Goal: Transaction & Acquisition: Purchase product/service

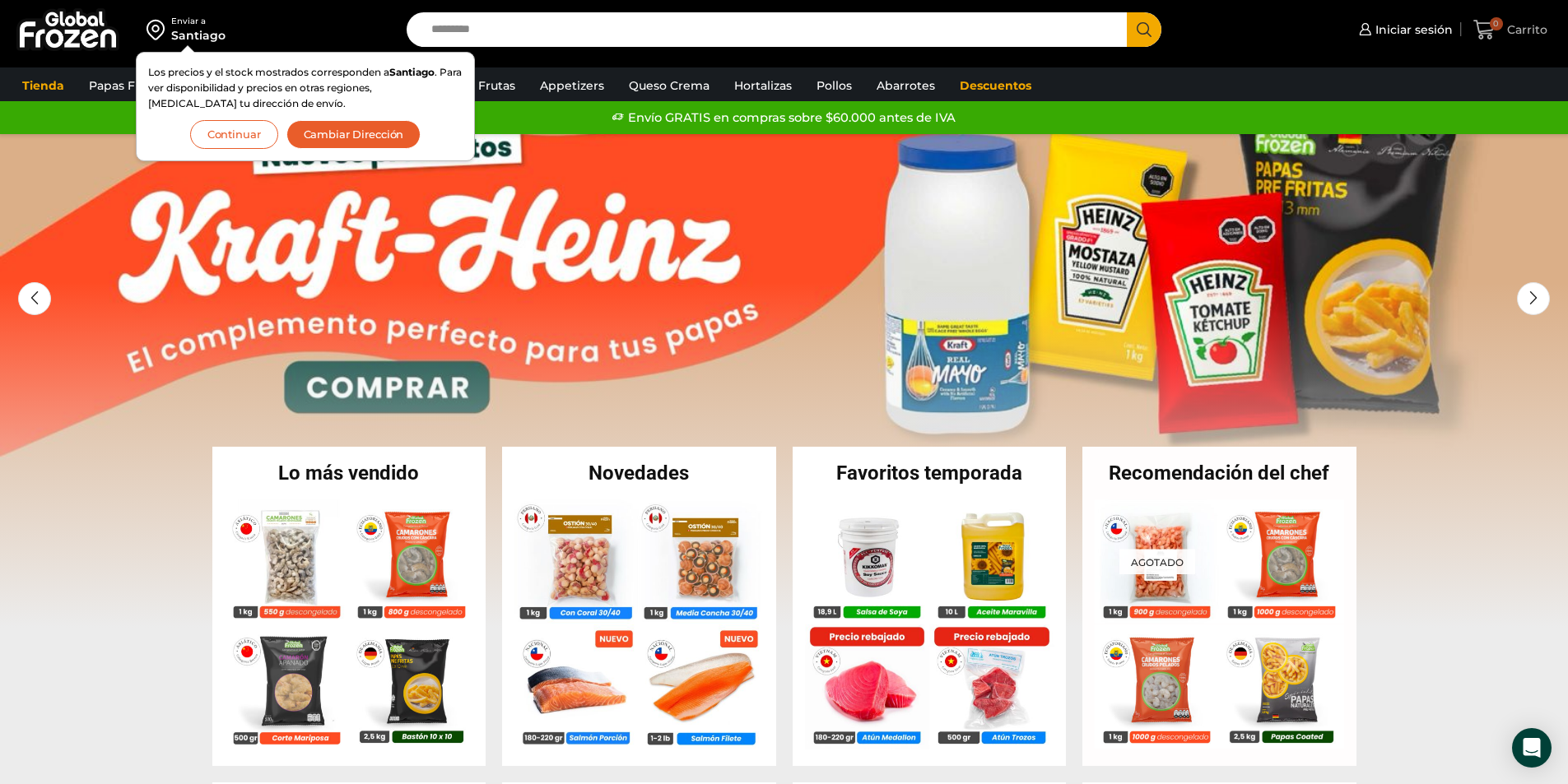
click at [1510, 26] on span "Carrito" at bounding box center [1525, 30] width 45 height 17
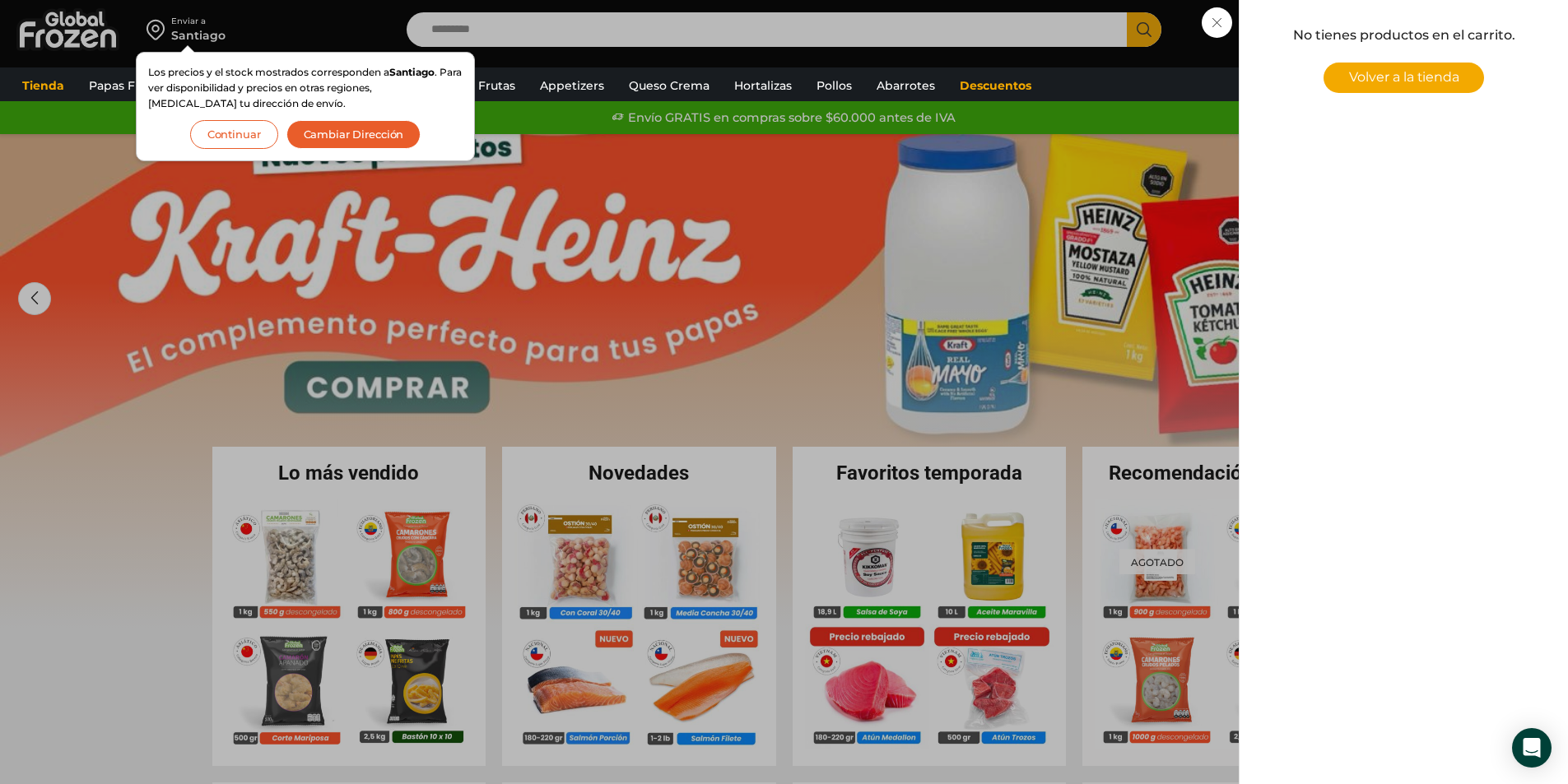
click at [1469, 49] on div "0 Carrito 0 0 Shopping Cart No tienes productos en el carrito. Volver a la tien…" at bounding box center [1510, 31] width 83 height 39
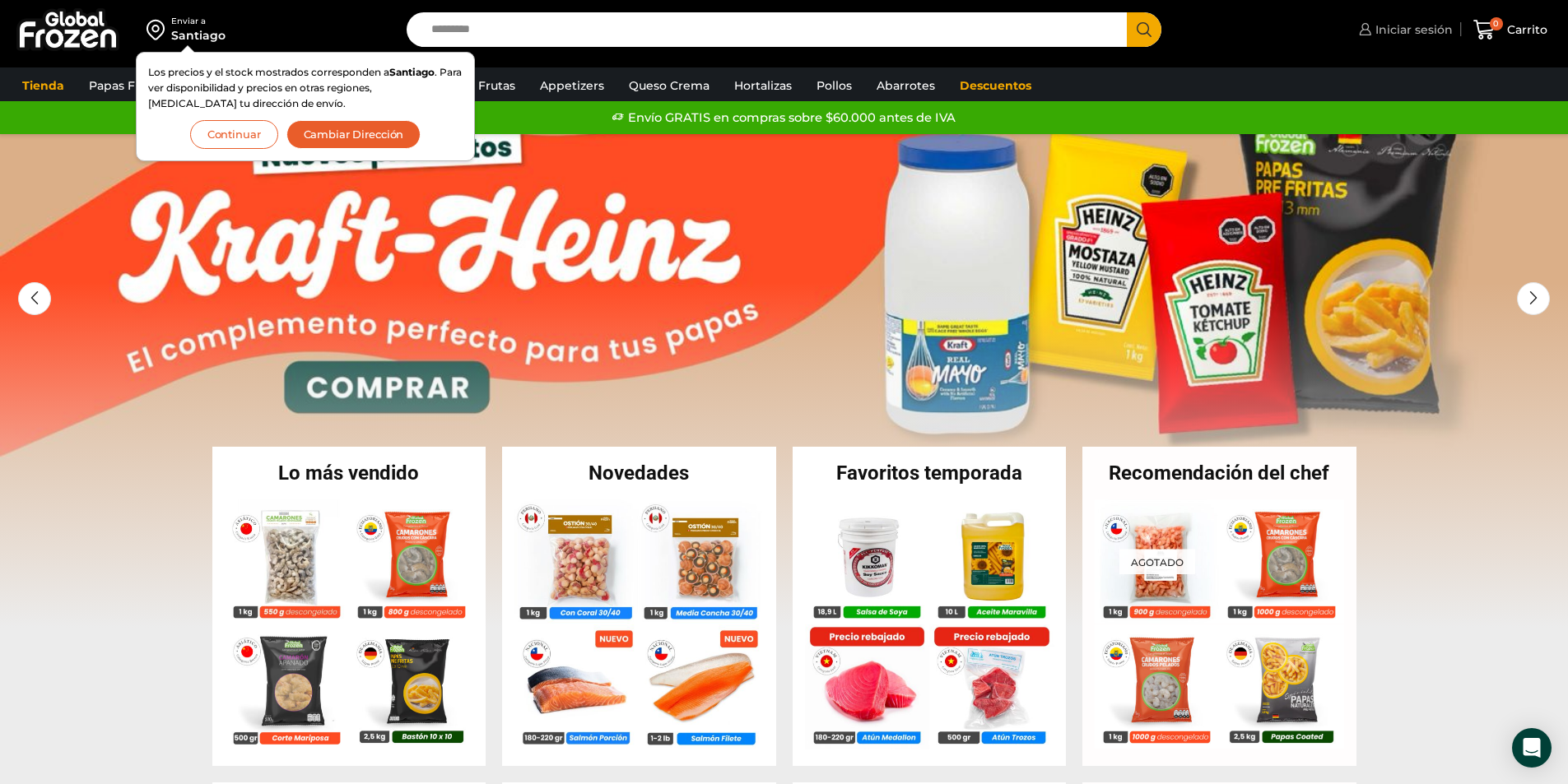
click at [1390, 44] on link "Iniciar sesión" at bounding box center [1404, 29] width 98 height 32
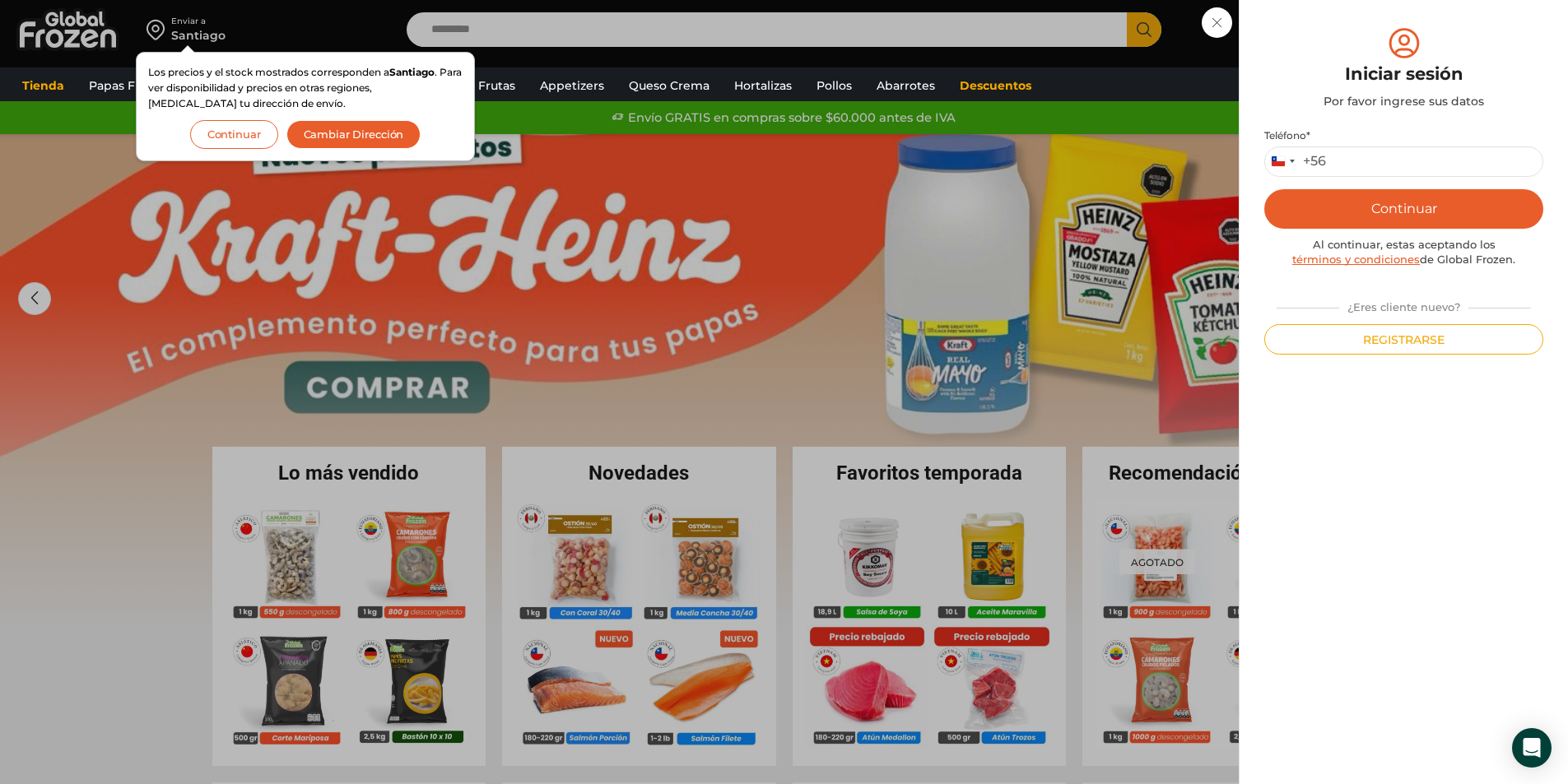
click at [1355, 177] on div "Teléfono * Chile +56 +56 Argentina +54 Chile +56 Continuar Al continuar, estas …" at bounding box center [1403, 241] width 279 height 225
click at [1355, 164] on input "Teléfono *" at bounding box center [1403, 161] width 279 height 31
type input "*********"
click at [1380, 212] on button "Continuar" at bounding box center [1403, 209] width 279 height 40
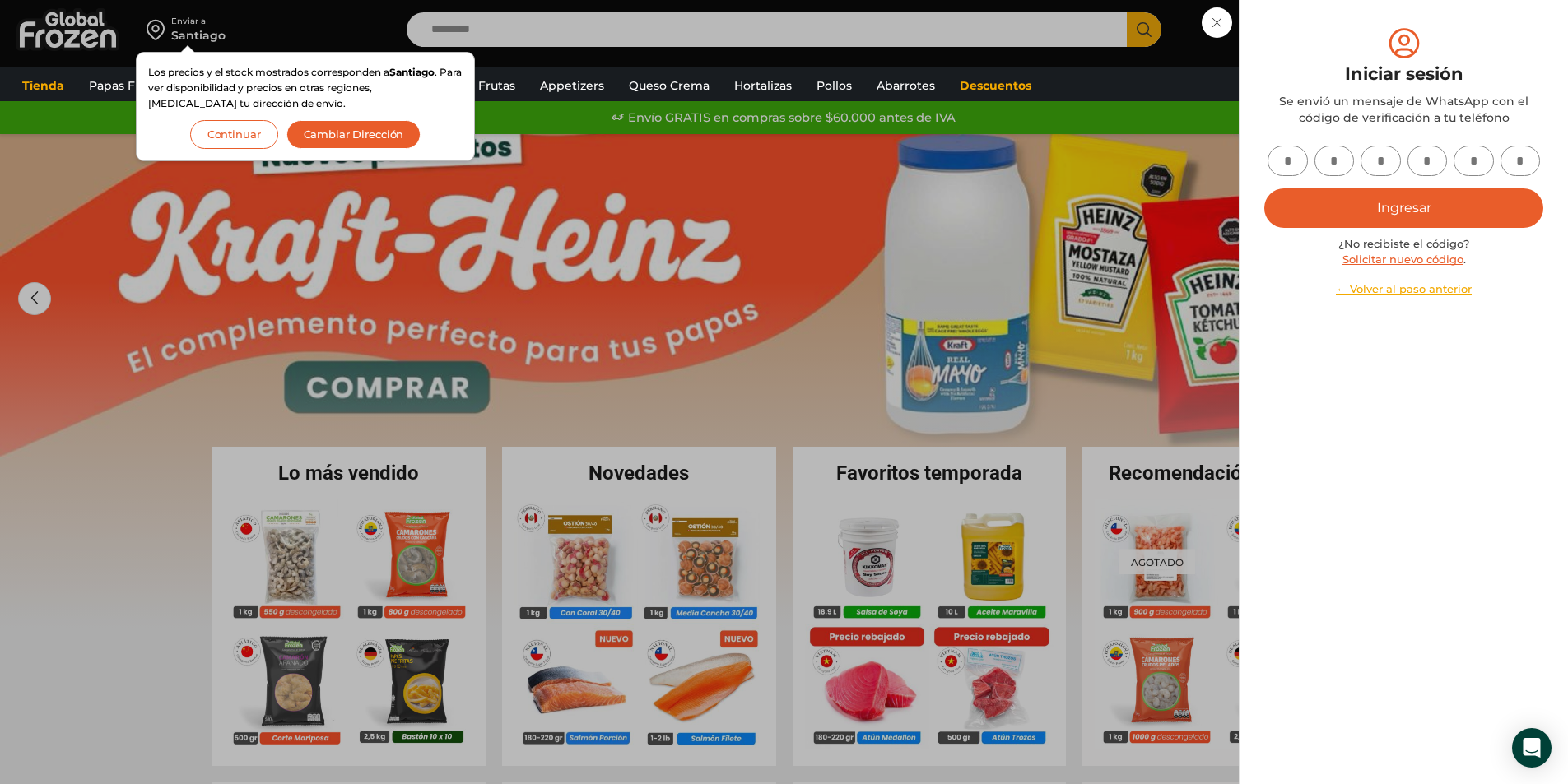
click at [1284, 156] on input "text" at bounding box center [1287, 161] width 40 height 31
type input "*"
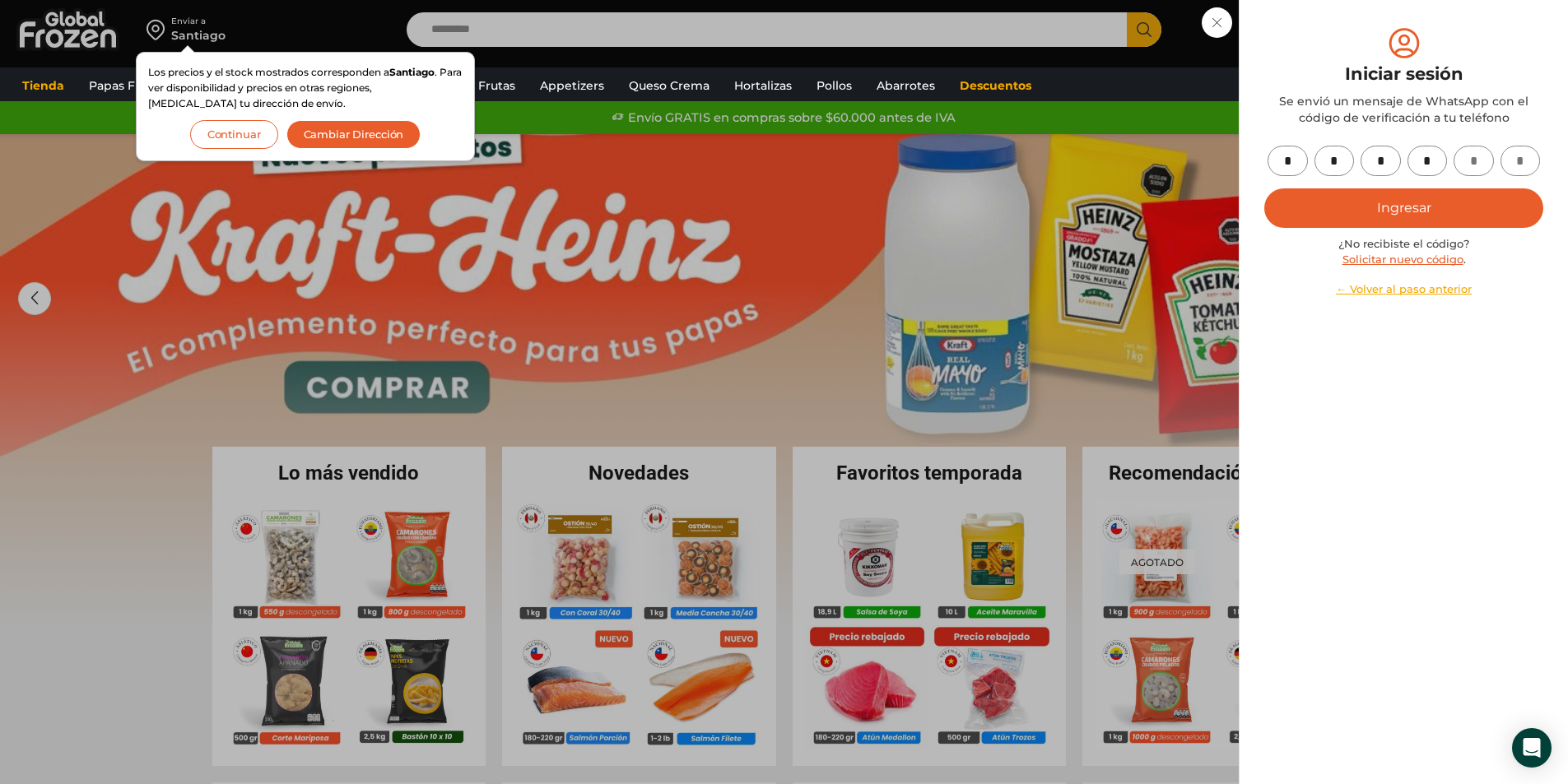
type input "*"
click at [1372, 200] on button "Ingresar" at bounding box center [1403, 208] width 279 height 40
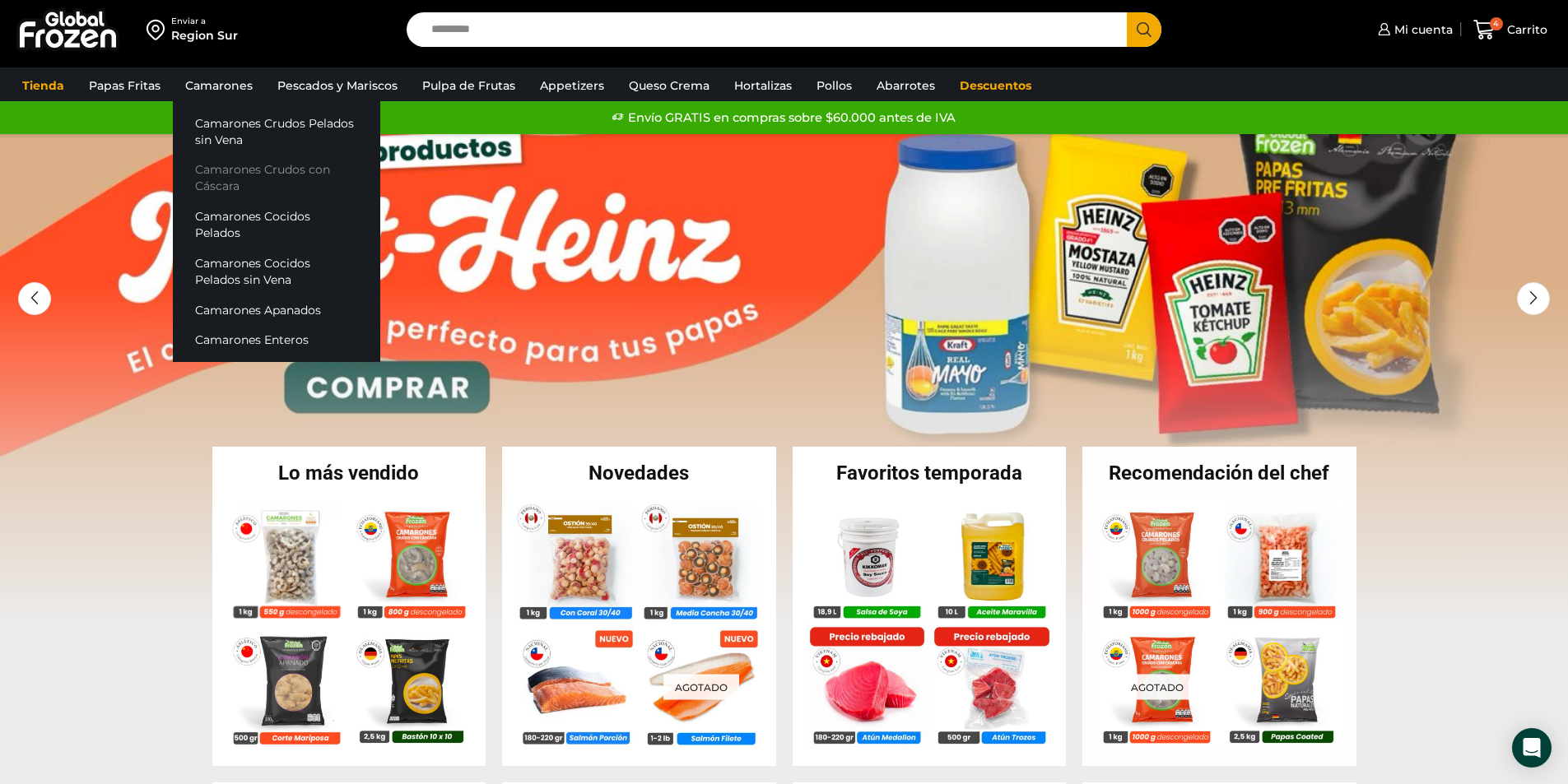
click at [255, 173] on link "Camarones Crudos con Cáscara" at bounding box center [276, 178] width 208 height 47
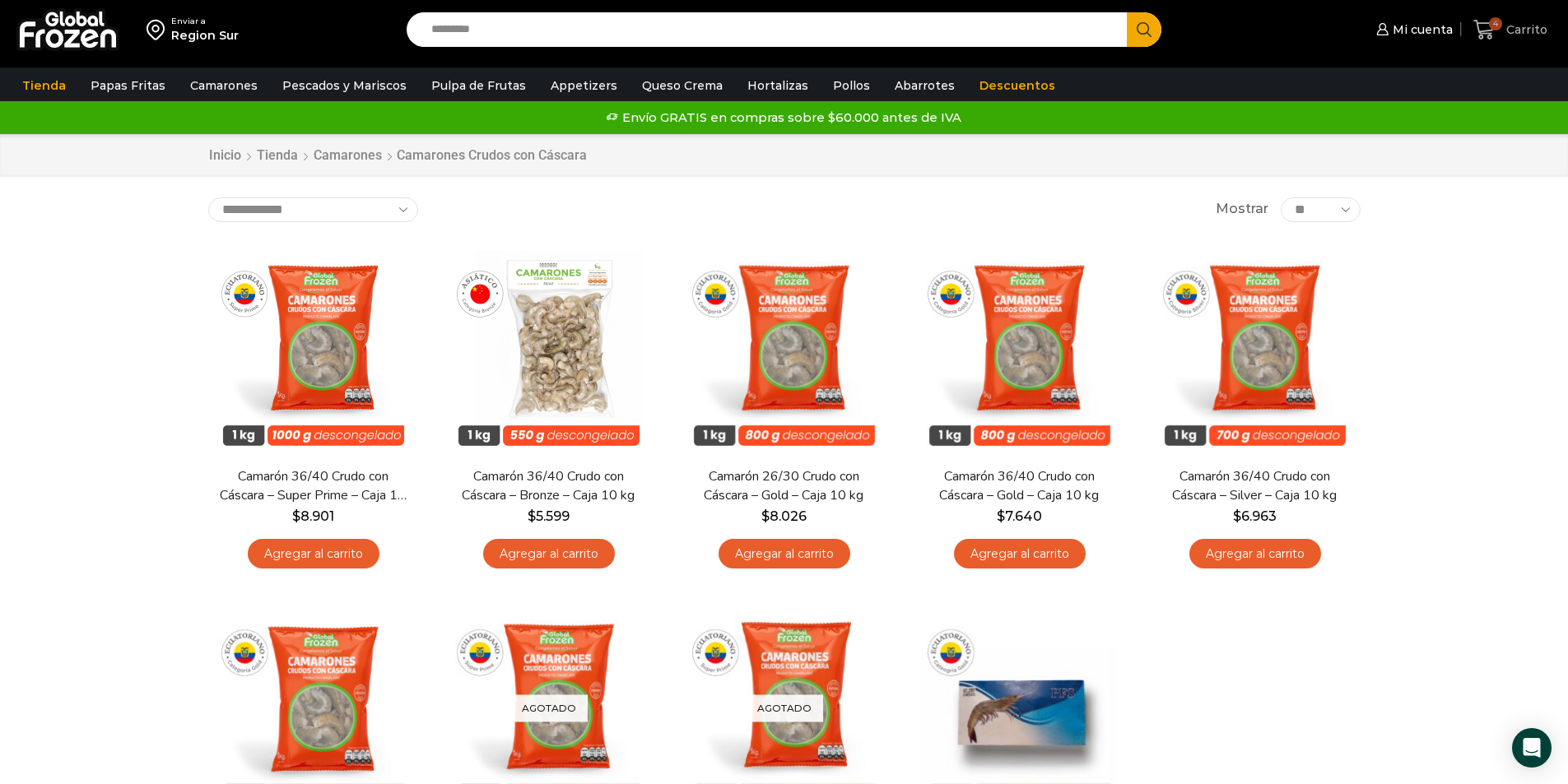
click at [1487, 42] on link "4 Carrito" at bounding box center [1510, 31] width 83 height 39
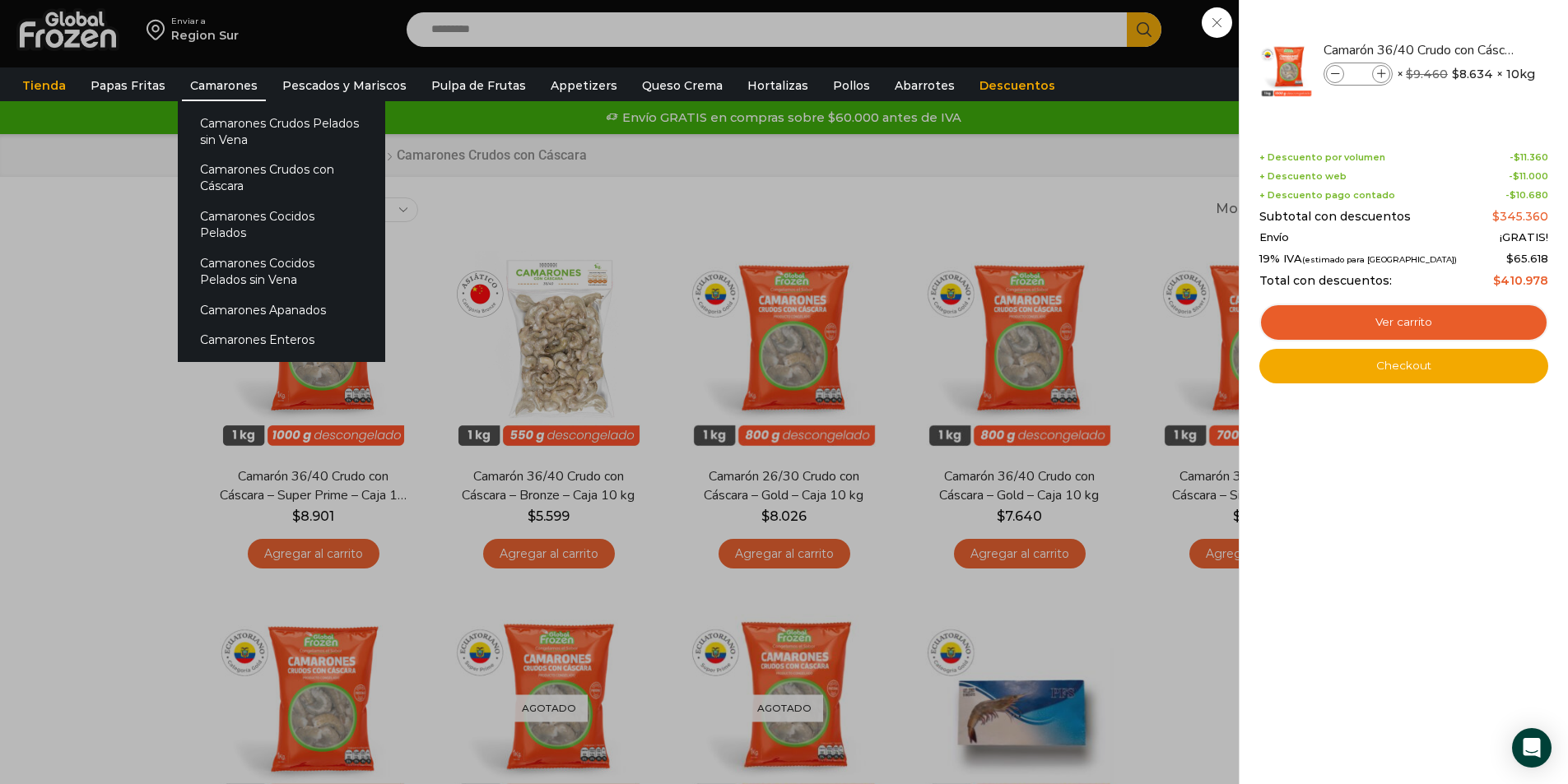
drag, startPoint x: 495, startPoint y: 129, endPoint x: 251, endPoint y: 84, distance: 248.1
click at [1469, 49] on div "4 Carrito 4 4 Shopping Cart * $" at bounding box center [1510, 31] width 83 height 39
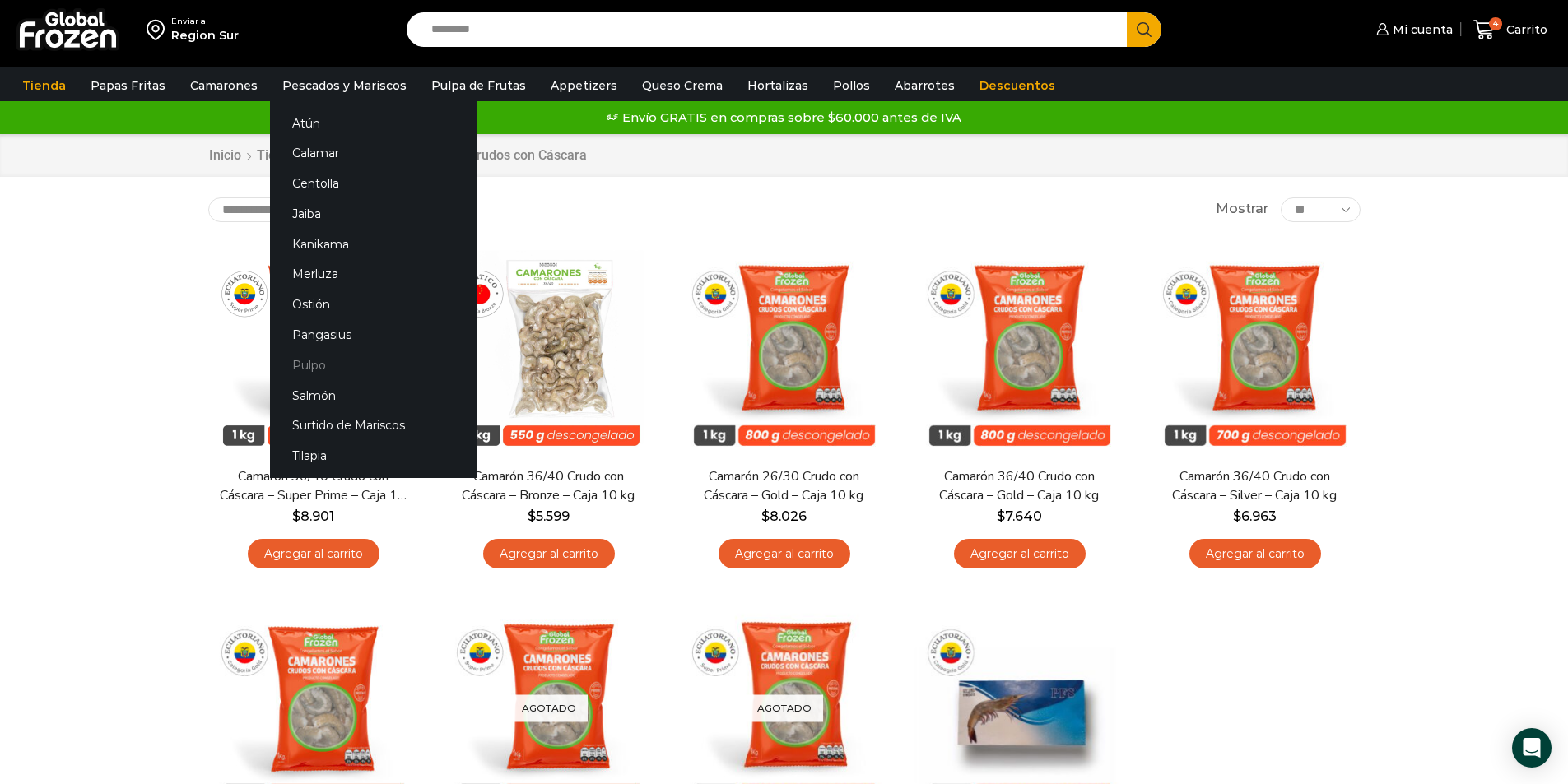
click at [302, 353] on link "Pulpo" at bounding box center [374, 365] width 208 height 31
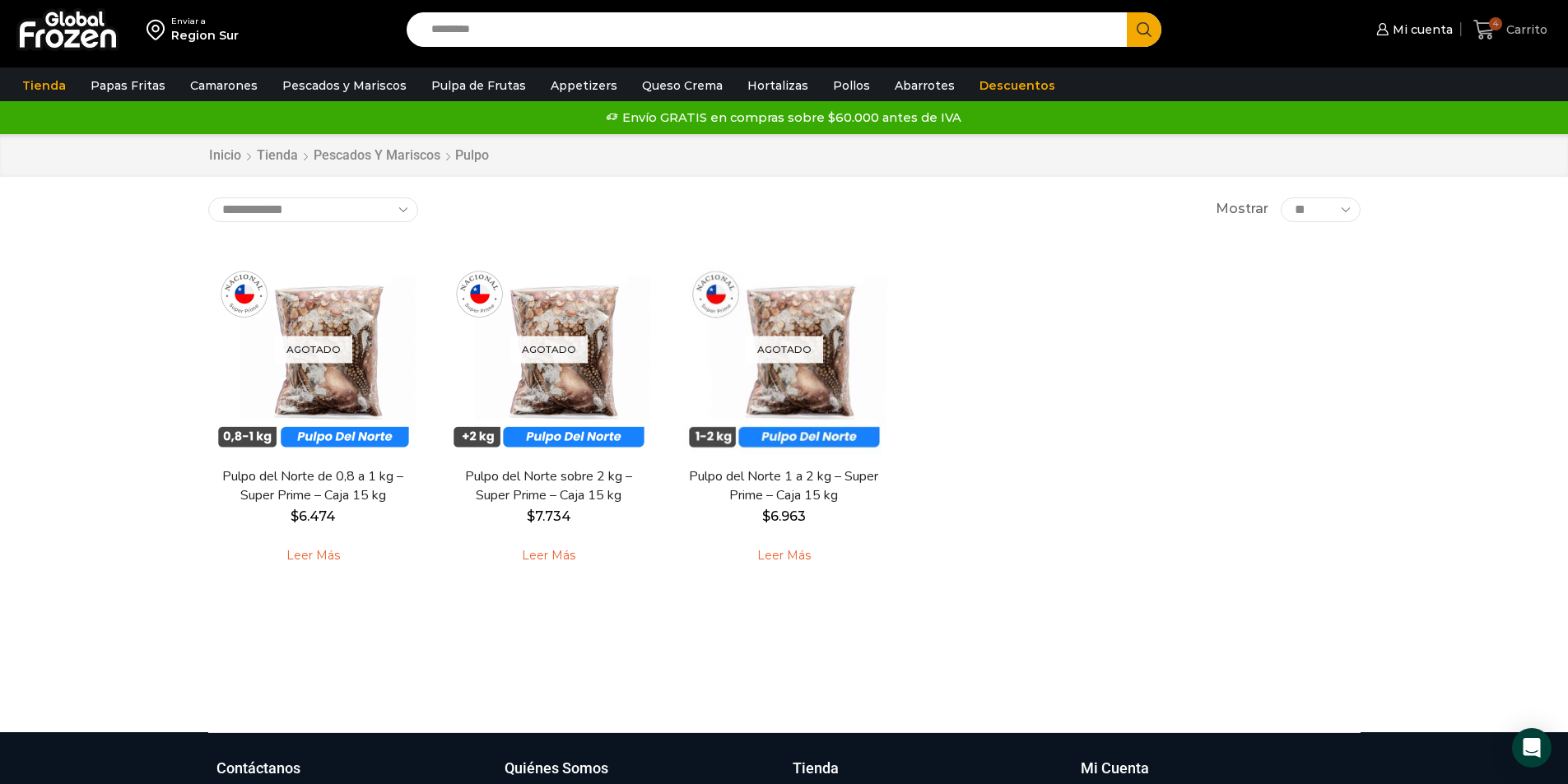
click at [1517, 31] on span "Carrito" at bounding box center [1524, 30] width 45 height 17
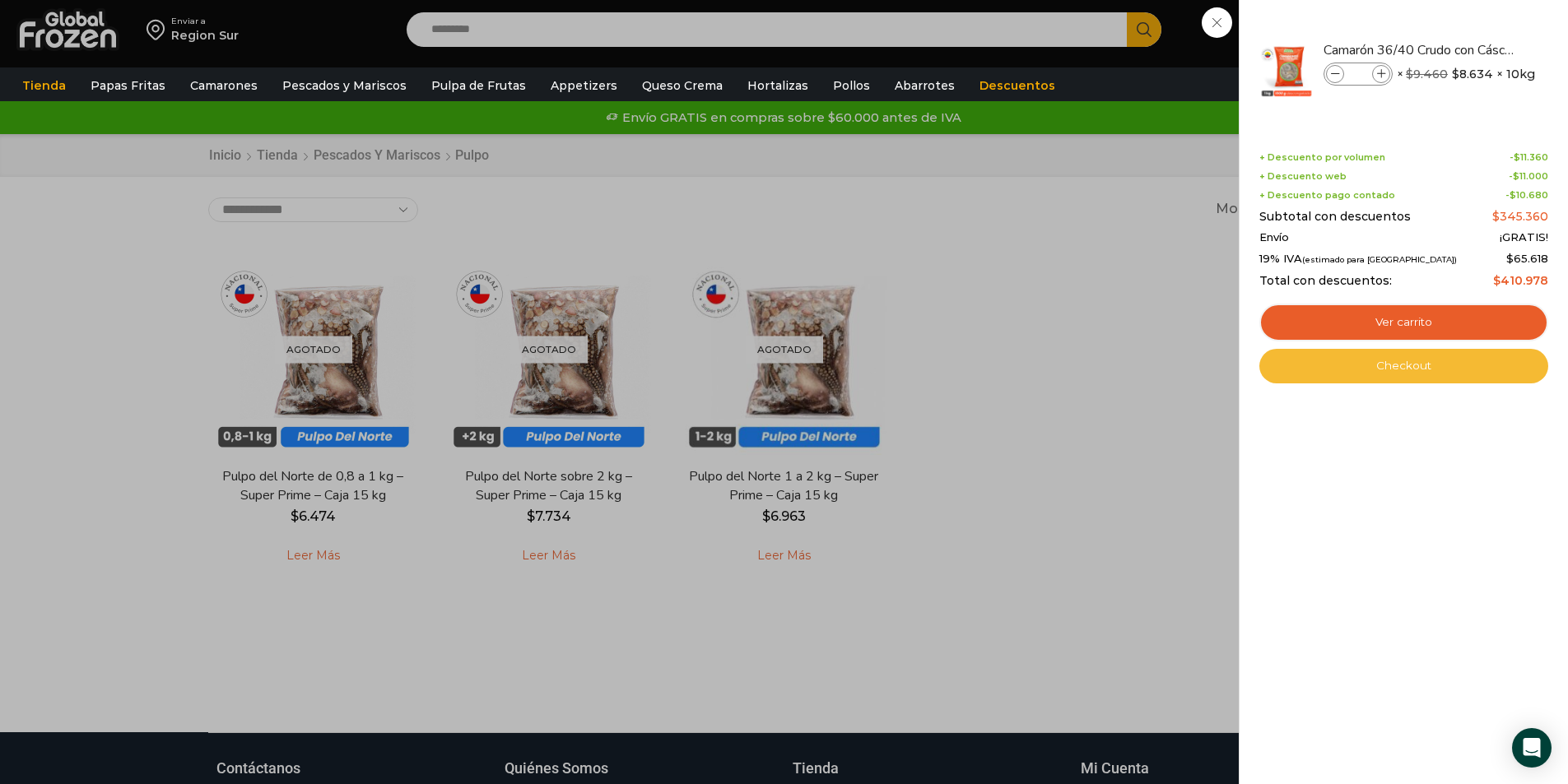
click at [1414, 366] on link "Checkout" at bounding box center [1403, 366] width 289 height 34
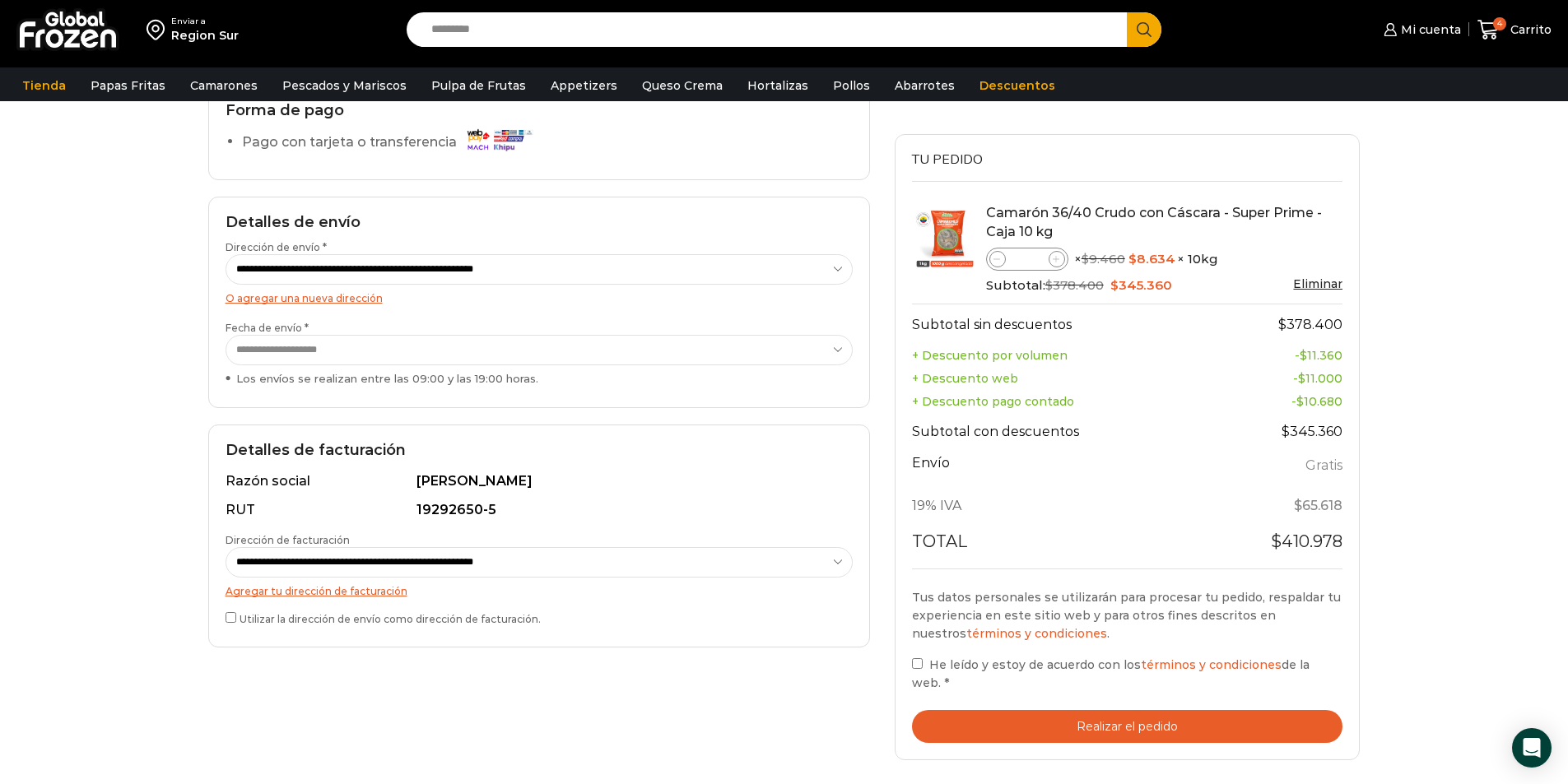
scroll to position [247, 0]
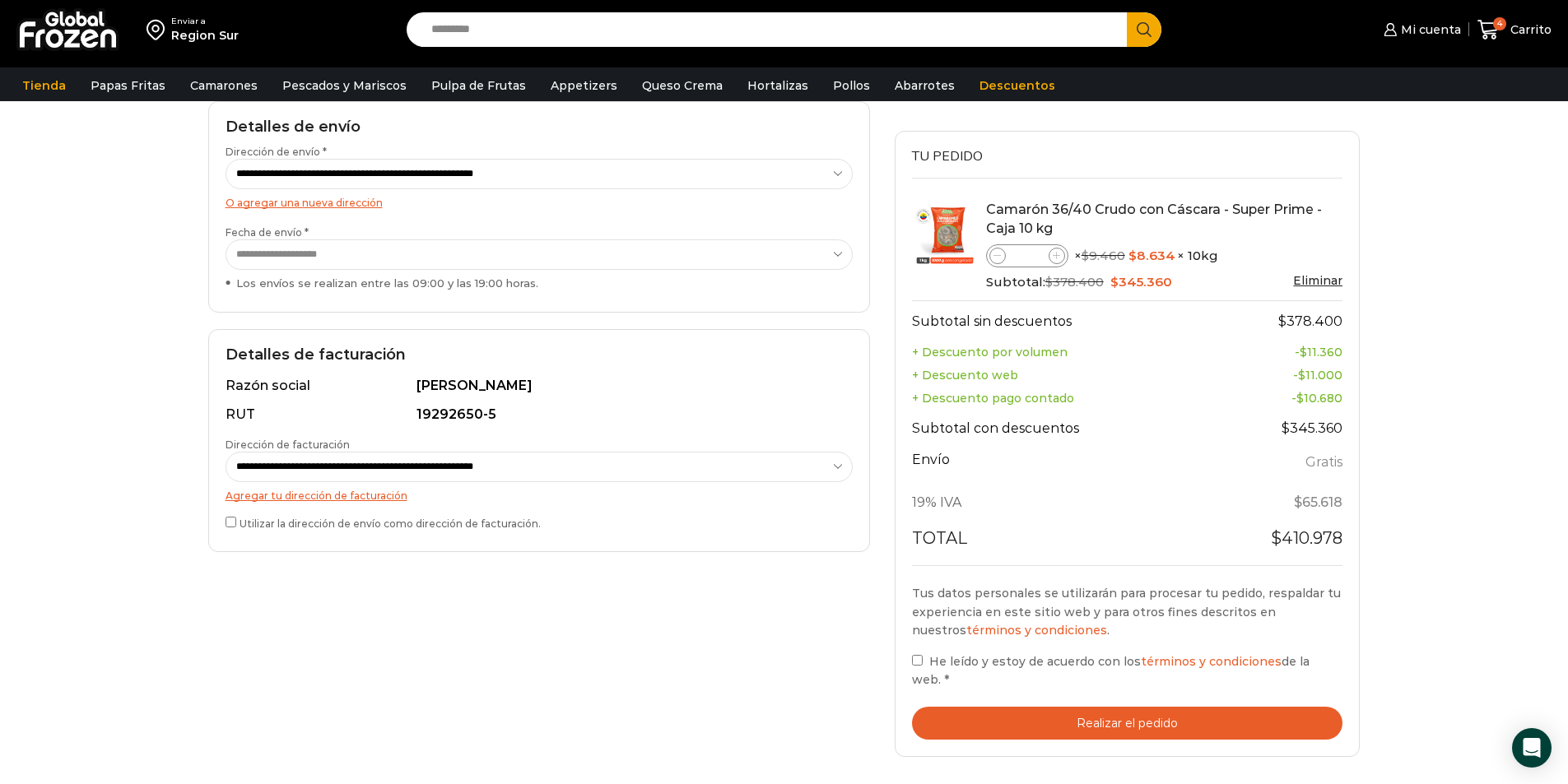
click at [234, 528] on label "Utilizar la dirección de envío como dirección de facturación." at bounding box center [539, 521] width 627 height 18
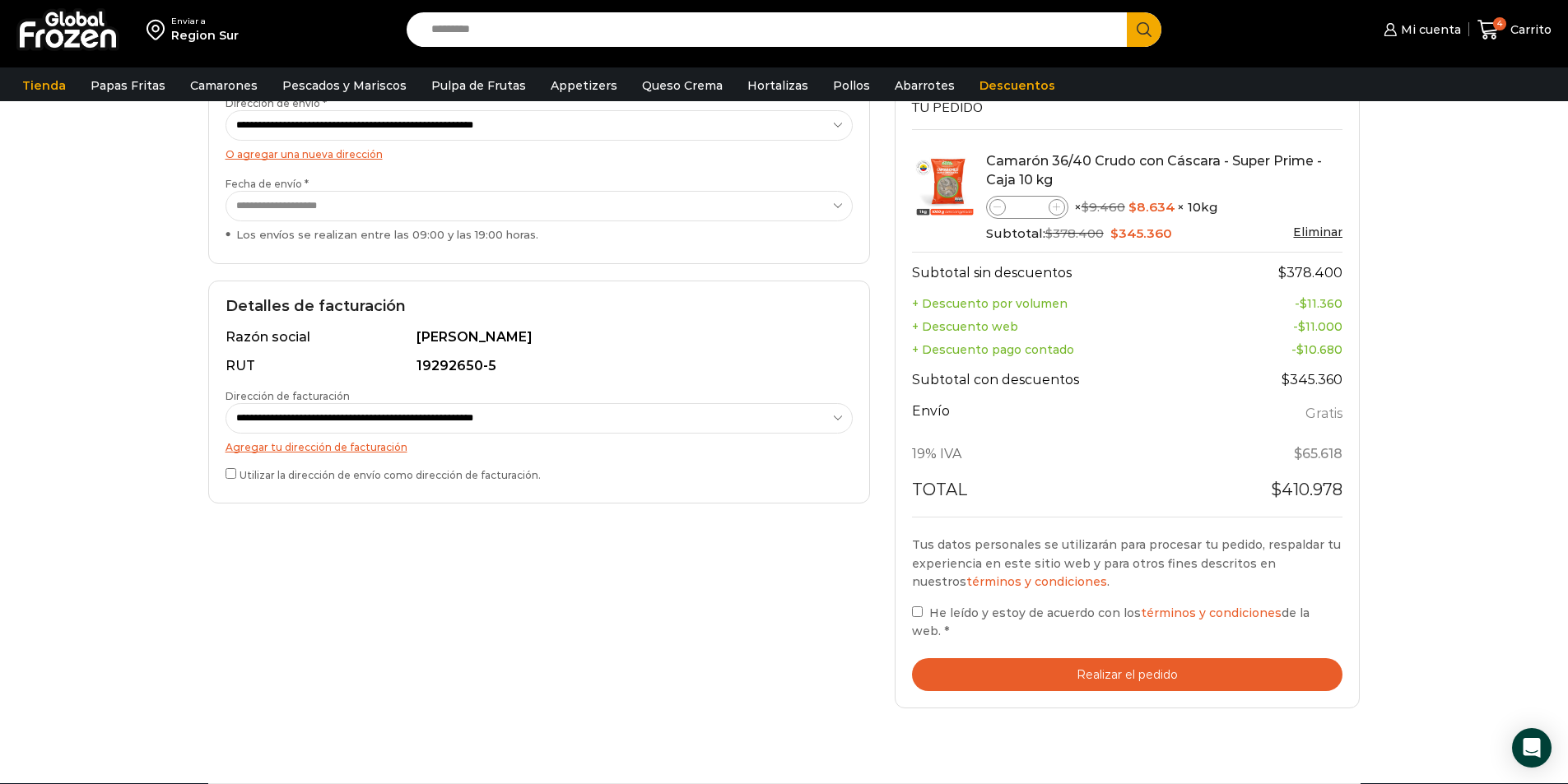
scroll to position [329, 0]
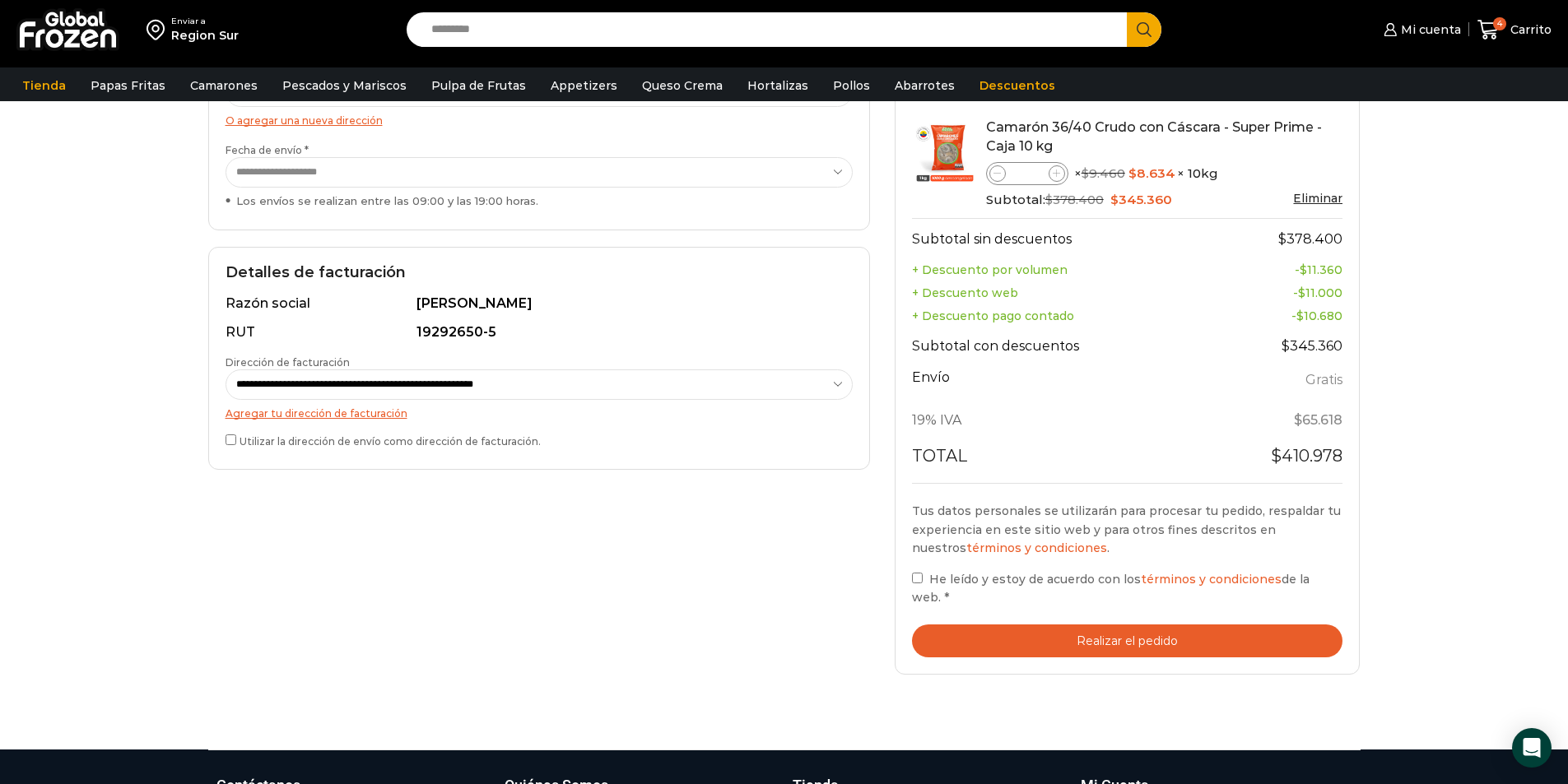
click at [1107, 648] on button "Realizar el pedido" at bounding box center [1127, 641] width 431 height 33
